Goal: Task Accomplishment & Management: Use online tool/utility

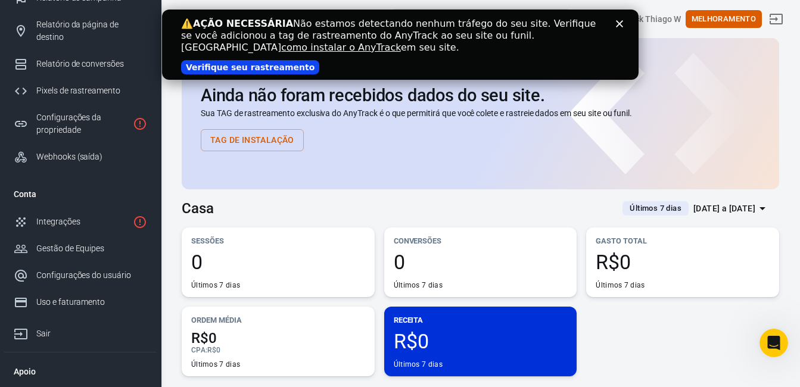
scroll to position [95, 0]
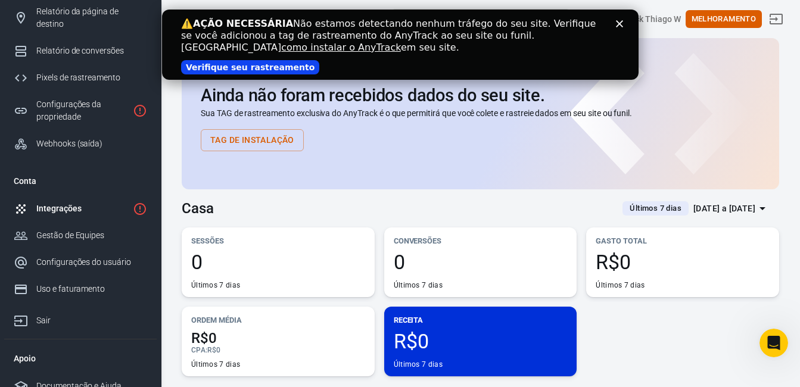
click at [98, 195] on link "Integrações" at bounding box center [80, 208] width 153 height 27
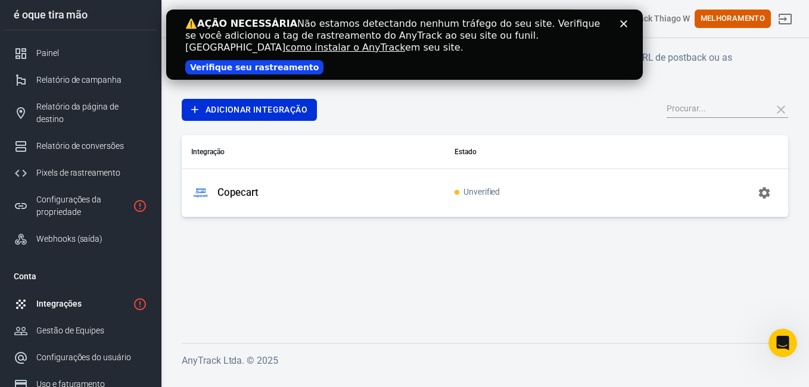
click at [241, 194] on p "Copecart" at bounding box center [237, 192] width 41 height 13
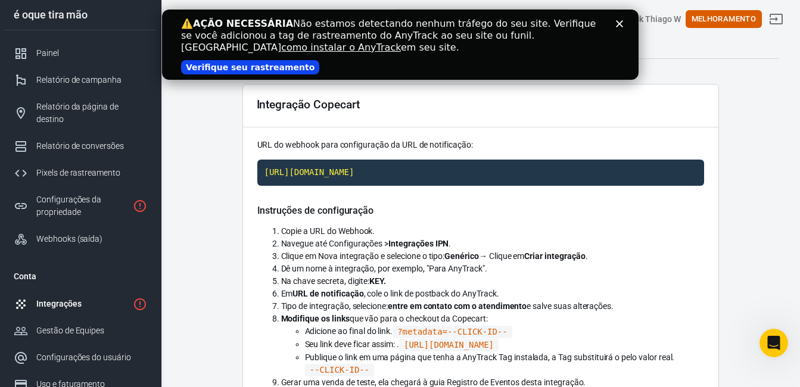
click at [495, 144] on p "URL do webhook para configuração da URL de notificação:" at bounding box center [480, 145] width 447 height 13
click at [515, 167] on code "https://t1.anytrack.io/PySKO5WB/collect/copecart" at bounding box center [480, 173] width 447 height 26
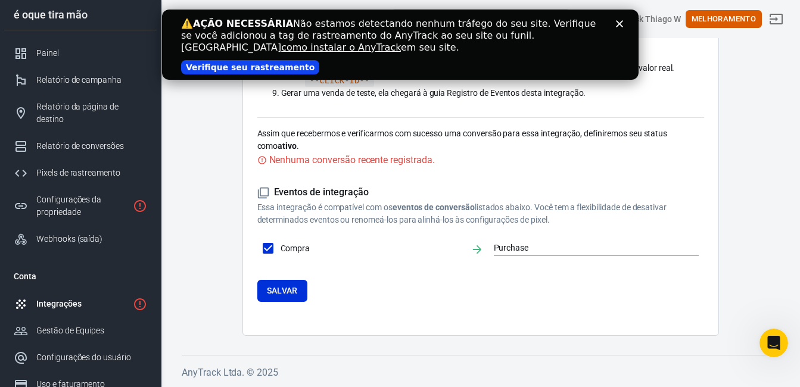
scroll to position [302, 0]
click at [552, 248] on input "Purchase" at bounding box center [588, 248] width 188 height 15
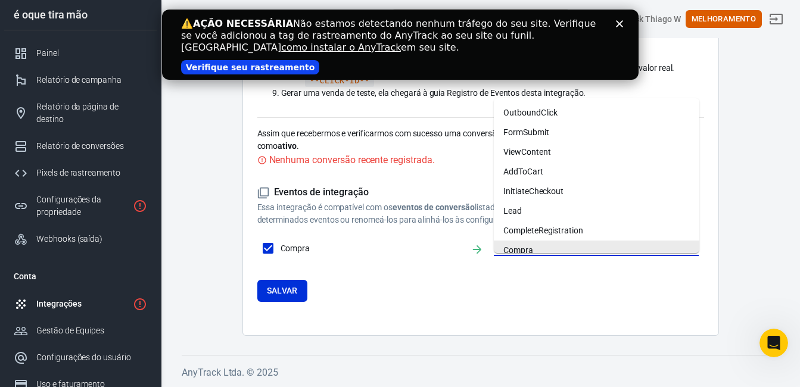
scroll to position [7, 0]
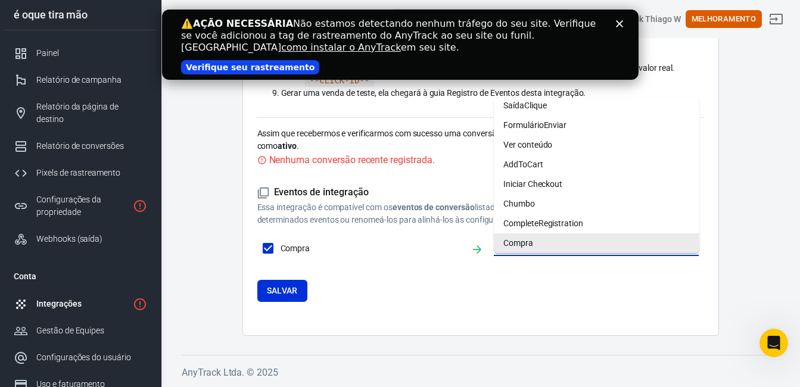
click at [546, 234] on li "Compra" at bounding box center [597, 244] width 206 height 20
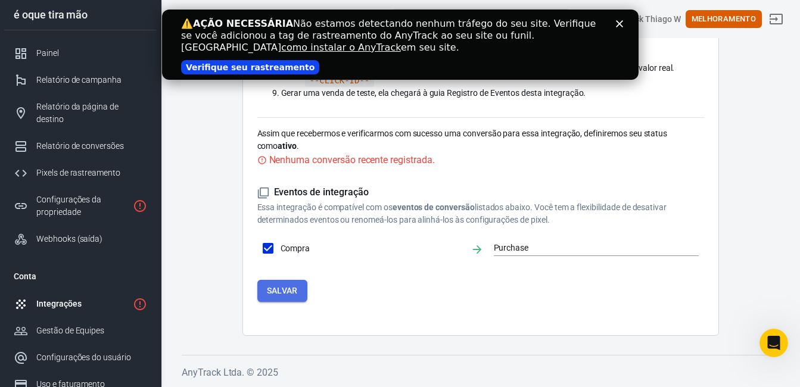
click at [268, 282] on button "Salvar" at bounding box center [282, 291] width 50 height 22
click at [241, 73] on link "Verifique seu rastreamento" at bounding box center [250, 67] width 138 height 14
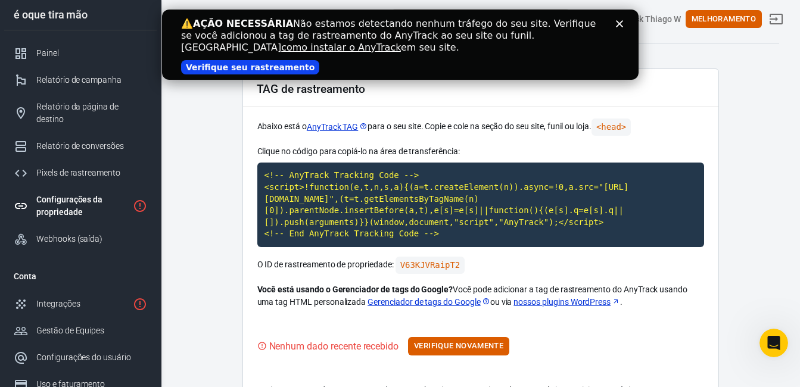
scroll to position [11, 0]
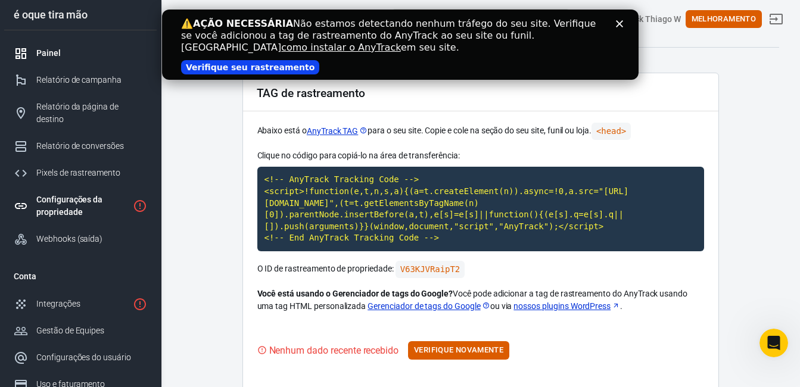
click at [94, 55] on div "Painel" at bounding box center [91, 53] width 111 height 13
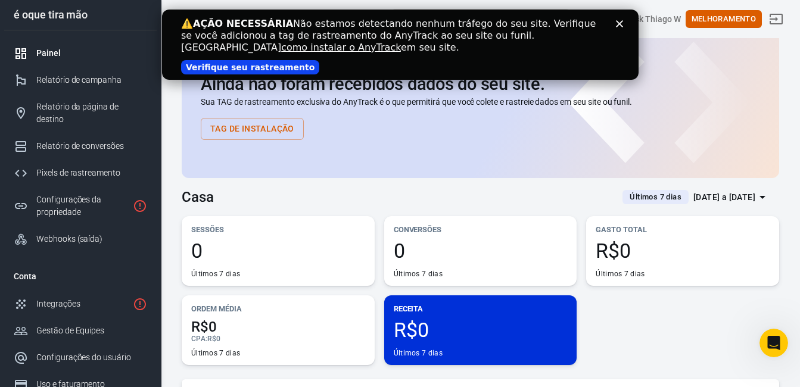
click at [108, 15] on div "é oque tira mão" at bounding box center [80, 15] width 153 height 11
click at [95, 15] on div "é oque tira mão" at bounding box center [80, 15] width 153 height 11
